Goal: Task Accomplishment & Management: Use online tool/utility

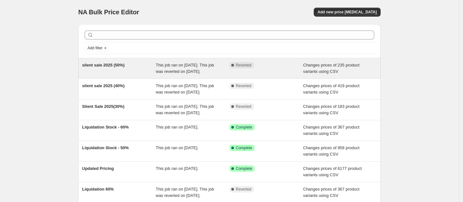
scroll to position [63, 0]
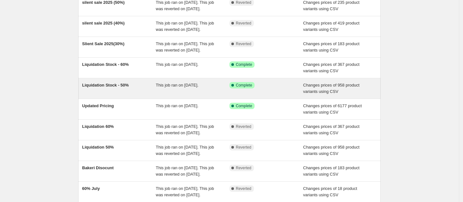
click at [160, 95] on div "This job ran on [DATE]." at bounding box center [193, 88] width 74 height 13
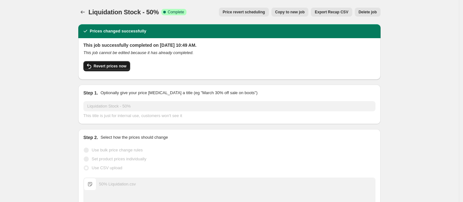
click at [128, 69] on button "Revert prices now" at bounding box center [106, 66] width 47 height 10
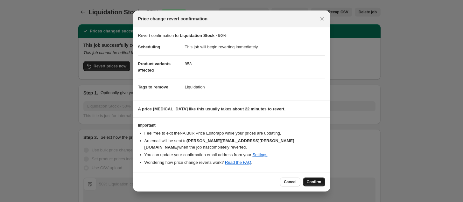
click at [317, 178] on button "Confirm" at bounding box center [314, 182] width 22 height 9
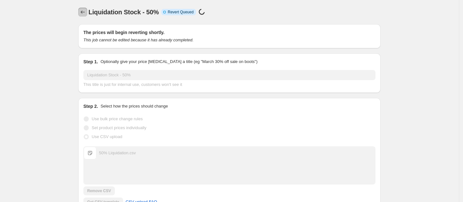
click at [87, 8] on button "Price change jobs" at bounding box center [82, 12] width 9 height 9
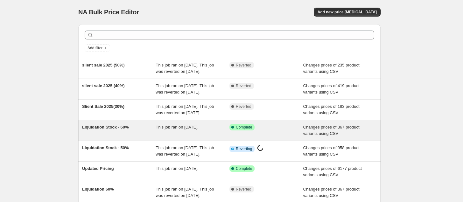
click at [133, 137] on div "Liquidation Stock - 60%" at bounding box center [119, 130] width 74 height 13
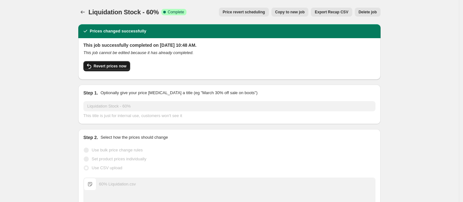
click at [122, 70] on button "Revert prices now" at bounding box center [106, 66] width 47 height 10
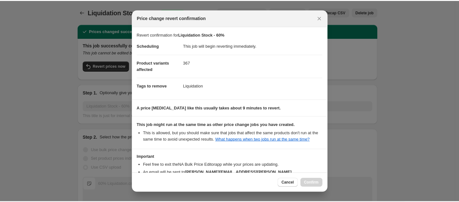
scroll to position [51, 0]
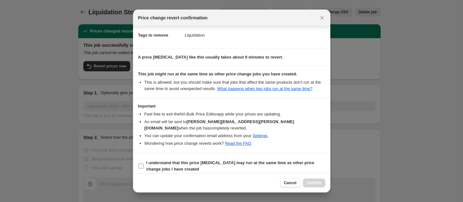
click at [143, 158] on label "I understand that this price [MEDICAL_DATA] may run at the same time as other p…" at bounding box center [231, 165] width 187 height 15
click at [143, 164] on input "I understand that this price [MEDICAL_DATA] may run at the same time as other p…" at bounding box center [140, 166] width 5 height 5
checkbox input "true"
click at [314, 183] on span "Confirm" at bounding box center [314, 182] width 15 height 5
